Goal: Information Seeking & Learning: Learn about a topic

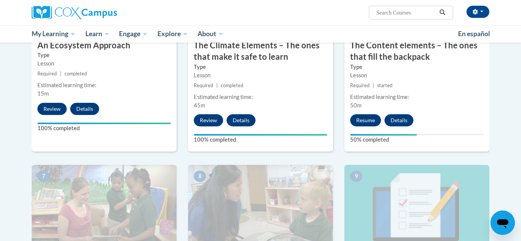
scroll to position [478, 0]
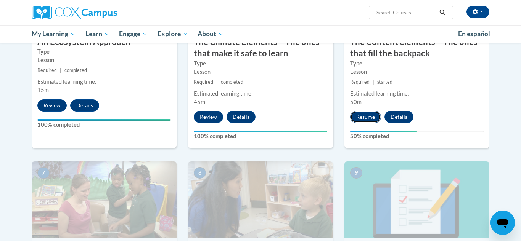
click at [364, 118] on button "Resume" at bounding box center [365, 117] width 31 height 12
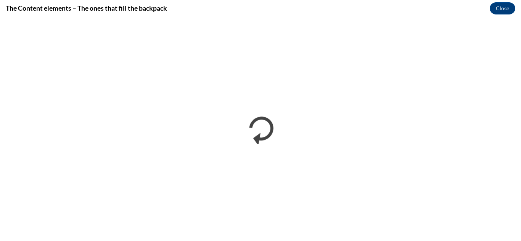
scroll to position [0, 0]
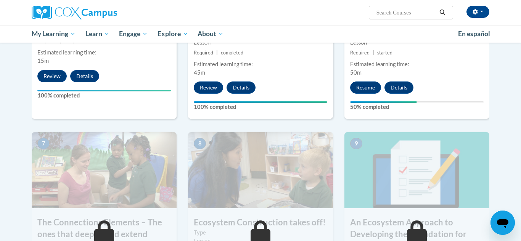
scroll to position [464, 0]
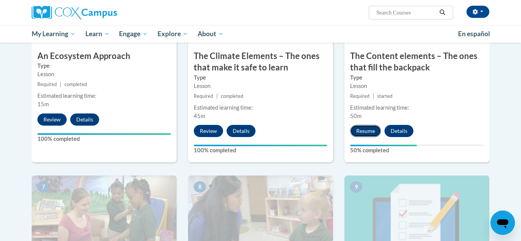
click at [367, 135] on button "Resume" at bounding box center [365, 131] width 31 height 12
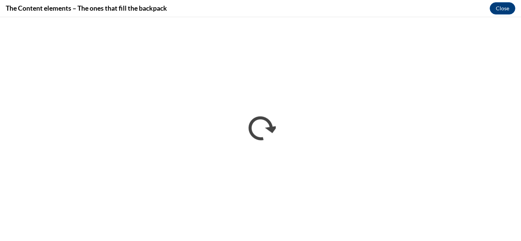
scroll to position [0, 0]
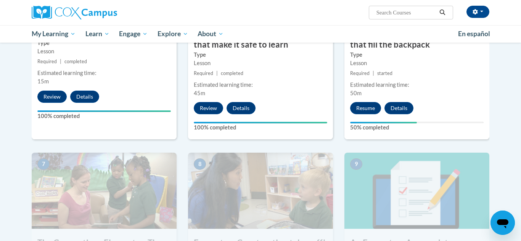
scroll to position [501, 0]
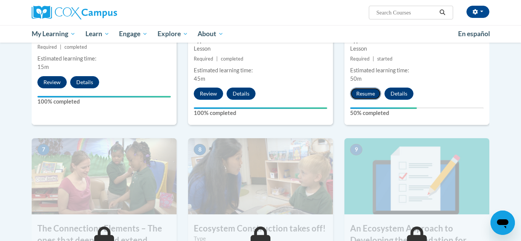
click at [374, 92] on button "Resume" at bounding box center [365, 94] width 31 height 12
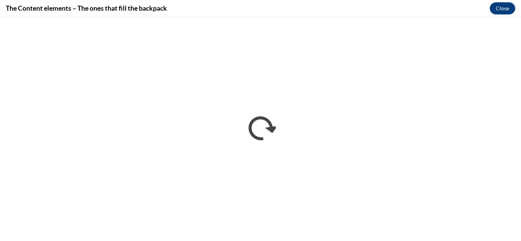
scroll to position [0, 0]
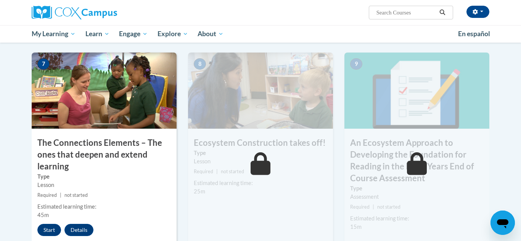
scroll to position [585, 0]
